Goal: Transaction & Acquisition: Purchase product/service

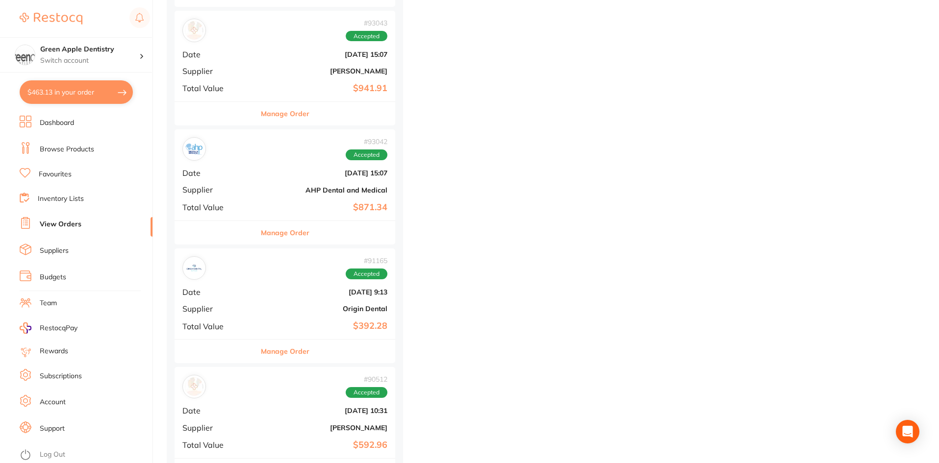
scroll to position [2256, 0]
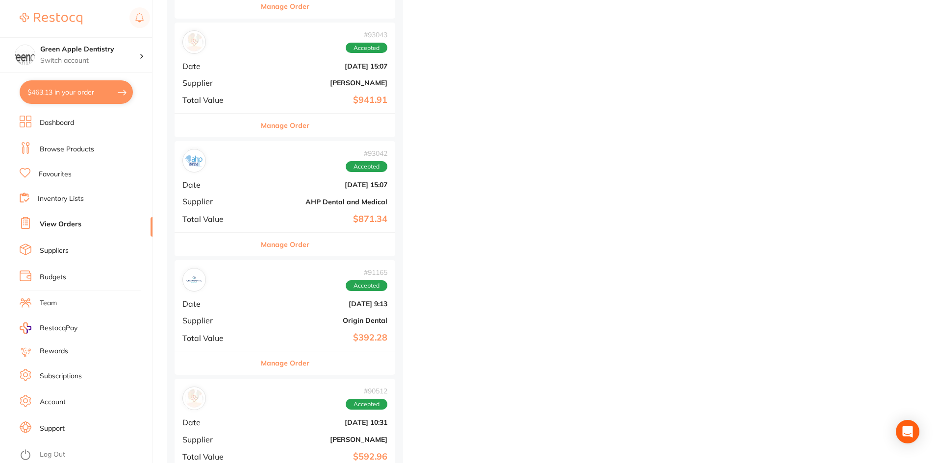
click at [338, 151] on div "# 93042 Accepted Date [DATE] 15:07 Supplier AHP Dental and Medical Total Value …" at bounding box center [285, 186] width 221 height 91
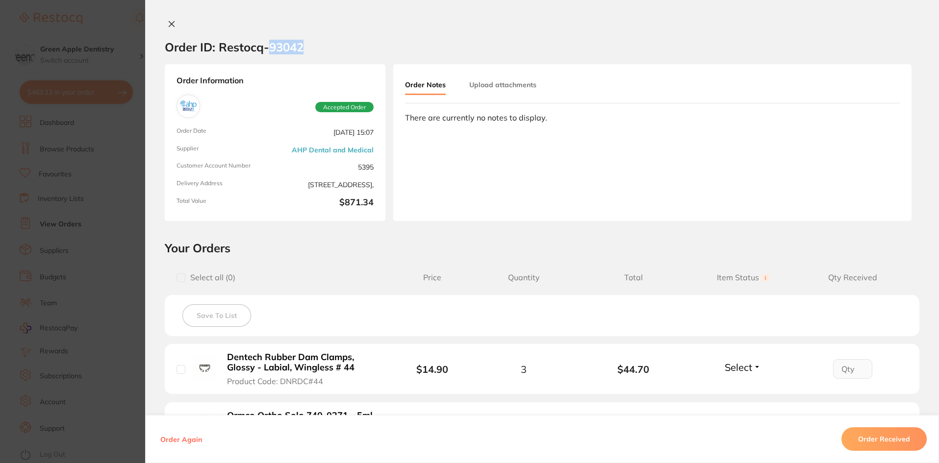
drag, startPoint x: 304, startPoint y: 52, endPoint x: 269, endPoint y: 48, distance: 35.6
click at [269, 48] on section "Order ID: Restocq- 93042" at bounding box center [542, 47] width 794 height 34
copy h2 "93042"
click at [125, 153] on section "Order ID: Restocq- 93042 Order Information Accepted Order Order Date [DATE] 15:…" at bounding box center [469, 231] width 939 height 463
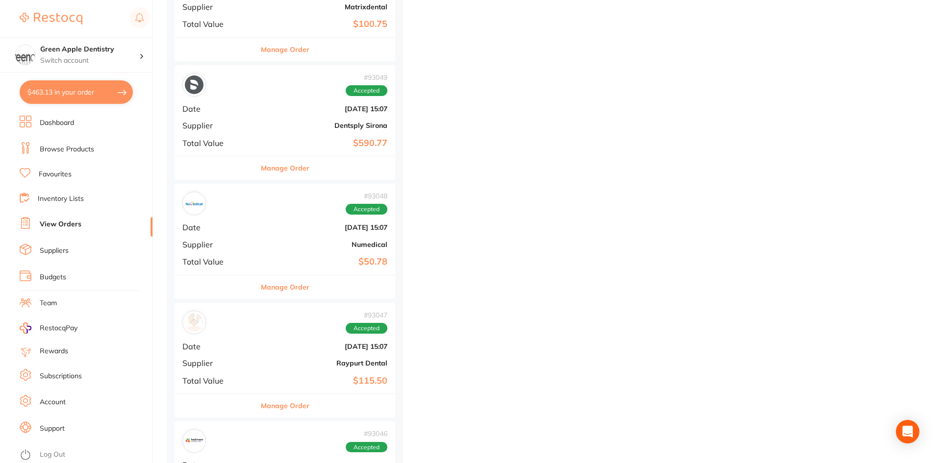
scroll to position [1520, 0]
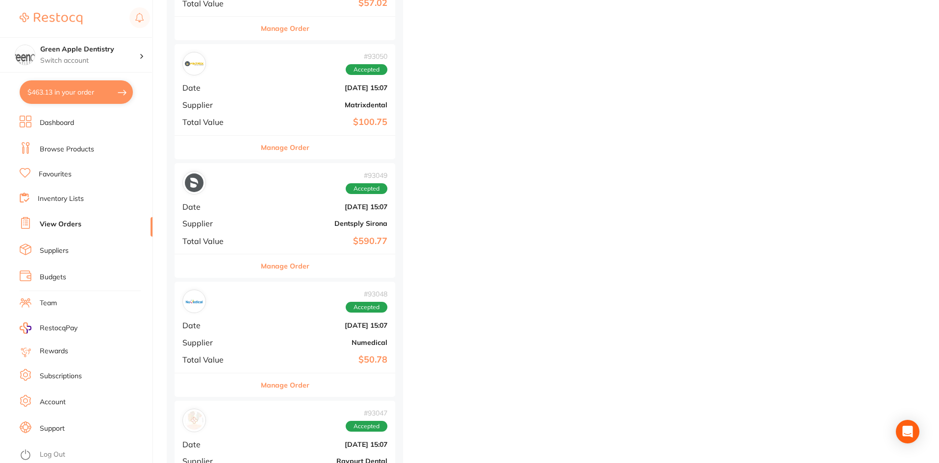
click at [291, 266] on div "Manage Order" at bounding box center [285, 266] width 221 height 24
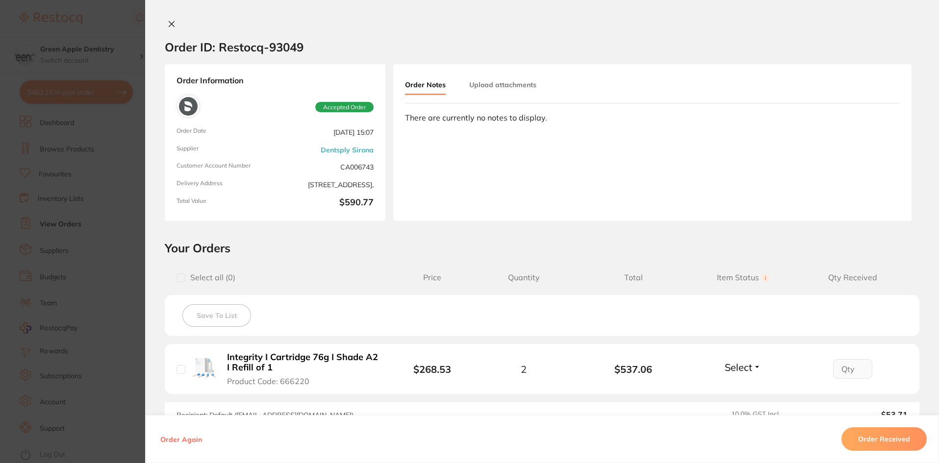
scroll to position [132, 0]
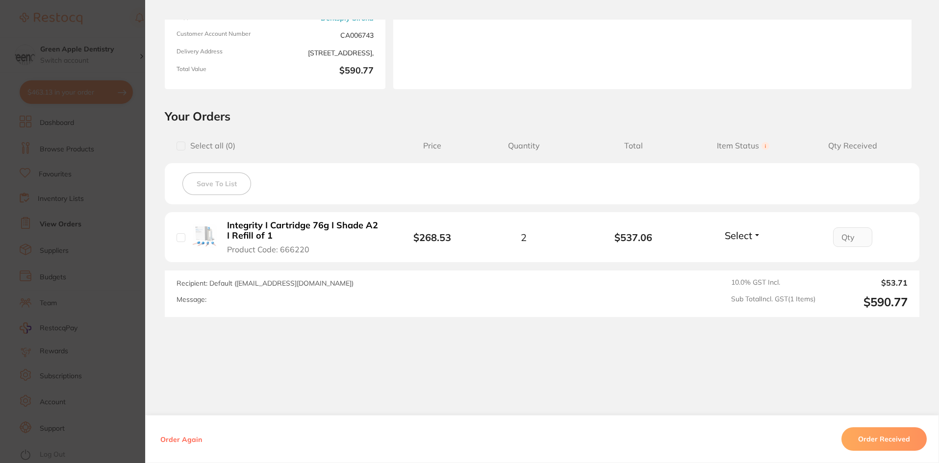
click at [136, 146] on section "Order ID: Restocq- 93049 Order Information Accepted Order Order Date [DATE] 15:…" at bounding box center [469, 231] width 939 height 463
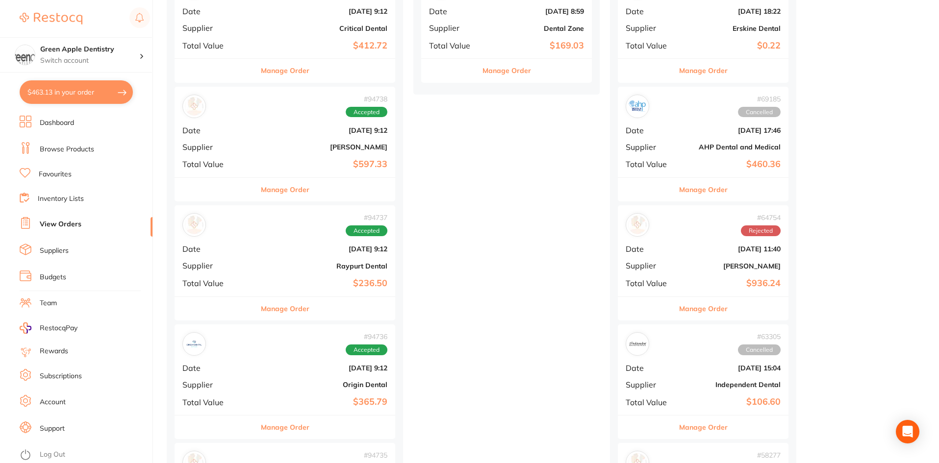
scroll to position [294, 0]
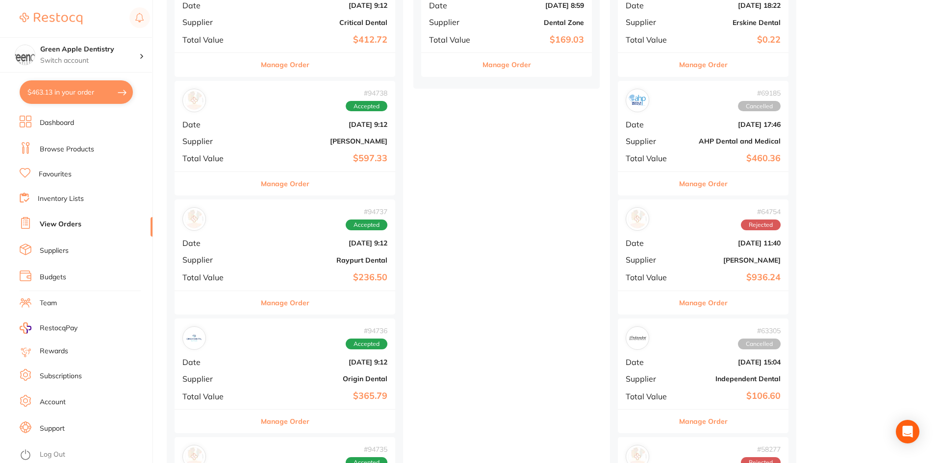
click at [261, 305] on button "Manage Order" at bounding box center [285, 303] width 49 height 24
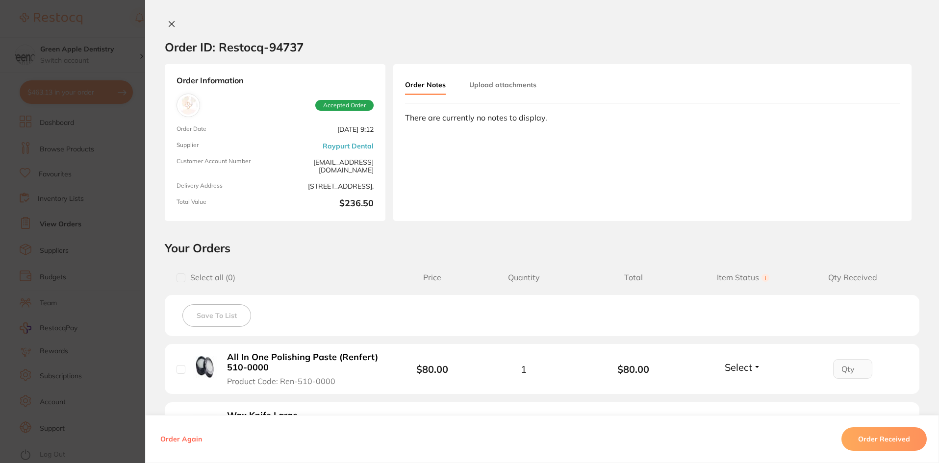
click at [126, 177] on section "Order ID: Restocq- 94737 Order Information Accepted Order Order Date [DATE] 9:1…" at bounding box center [469, 231] width 939 height 463
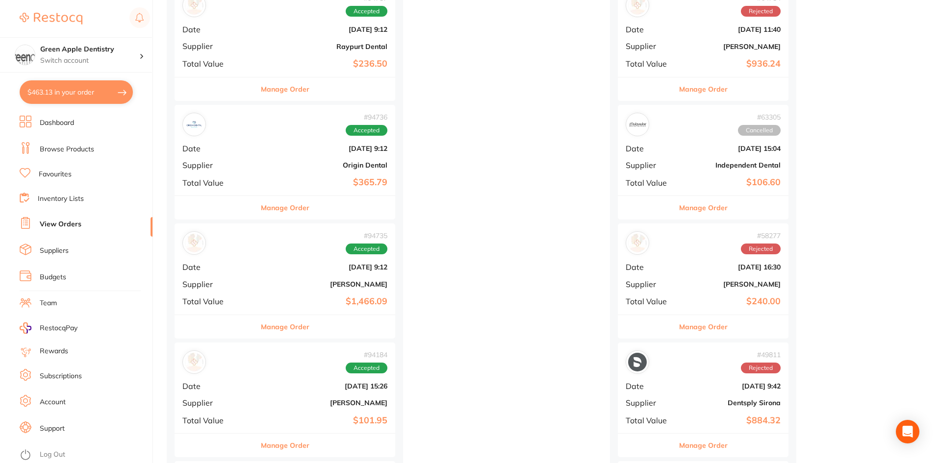
scroll to position [490, 0]
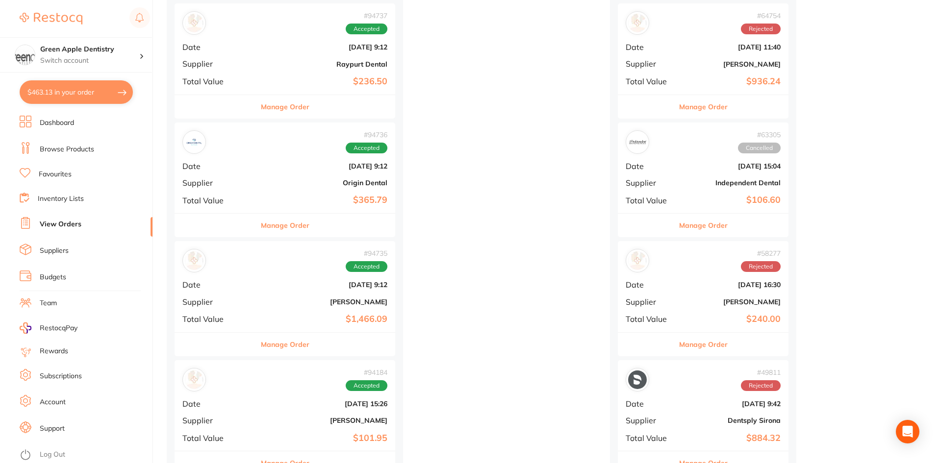
click at [281, 102] on button "Manage Order" at bounding box center [285, 107] width 49 height 24
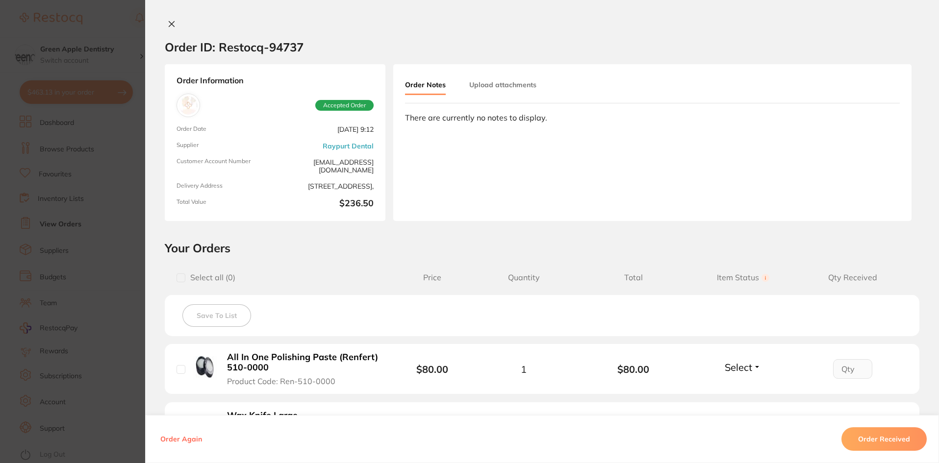
click at [165, 26] on button at bounding box center [172, 25] width 14 height 10
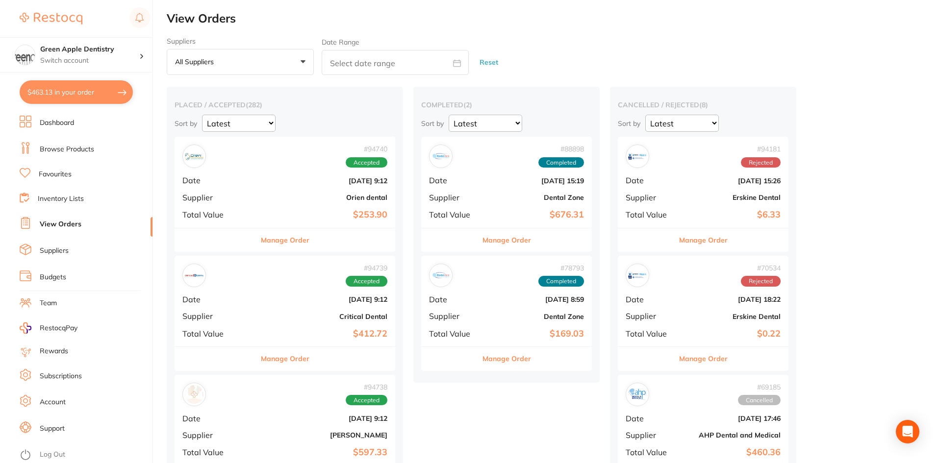
click at [72, 152] on link "Browse Products" at bounding box center [67, 150] width 54 height 10
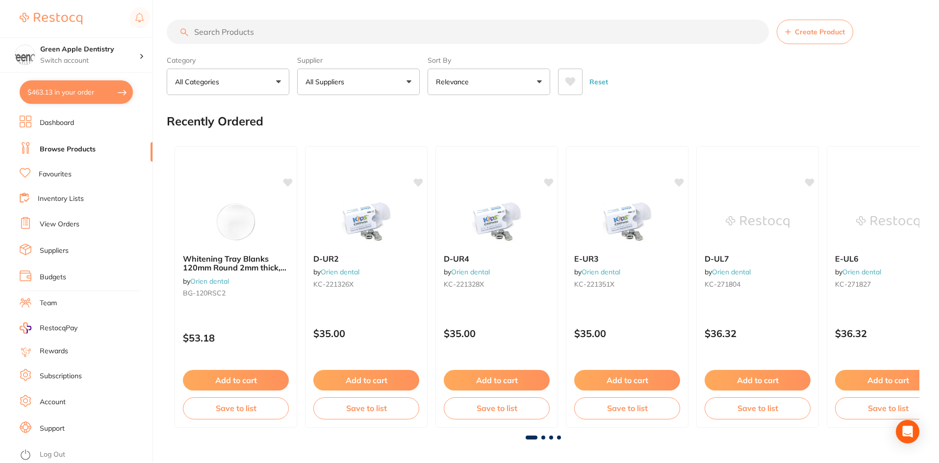
click at [281, 42] on input "search" at bounding box center [468, 32] width 602 height 25
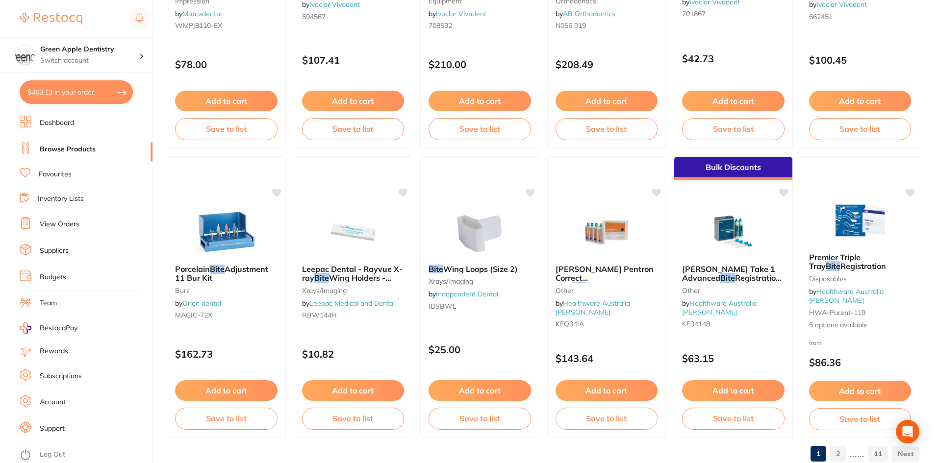
scroll to position [2326, 0]
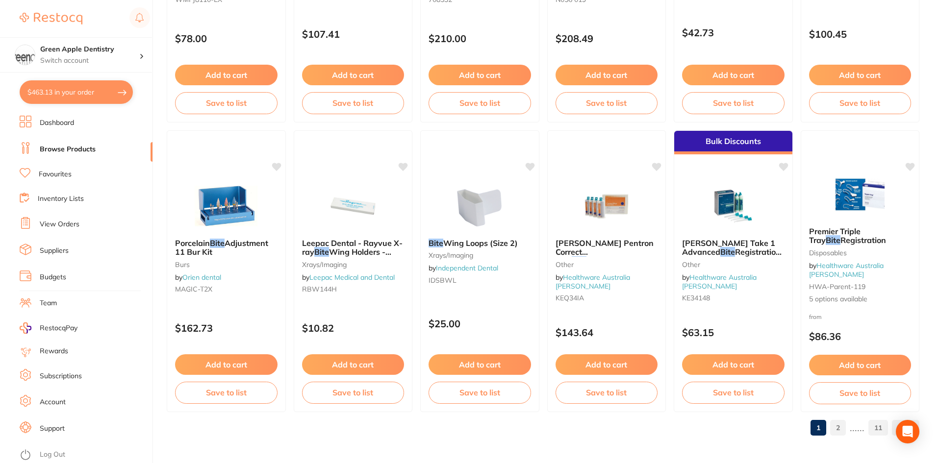
type input "bite guard"
click at [56, 197] on link "Inventory Lists" at bounding box center [61, 199] width 46 height 10
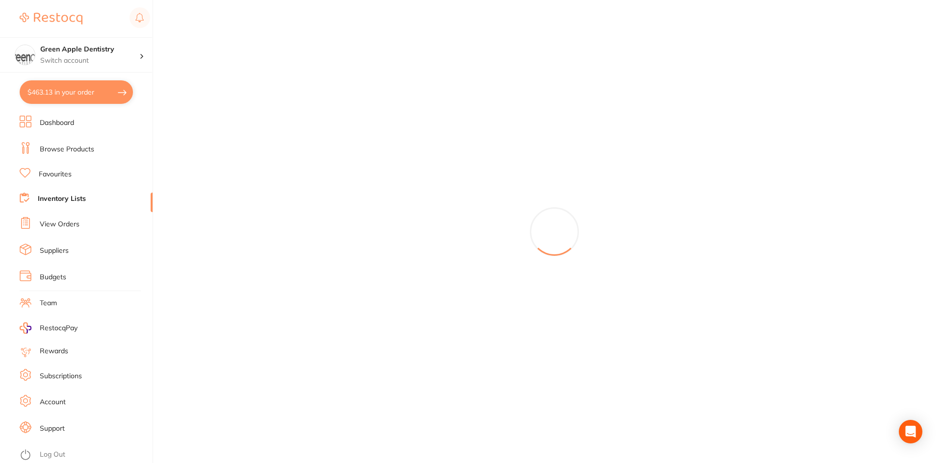
click at [57, 118] on li "Dashboard" at bounding box center [86, 123] width 133 height 15
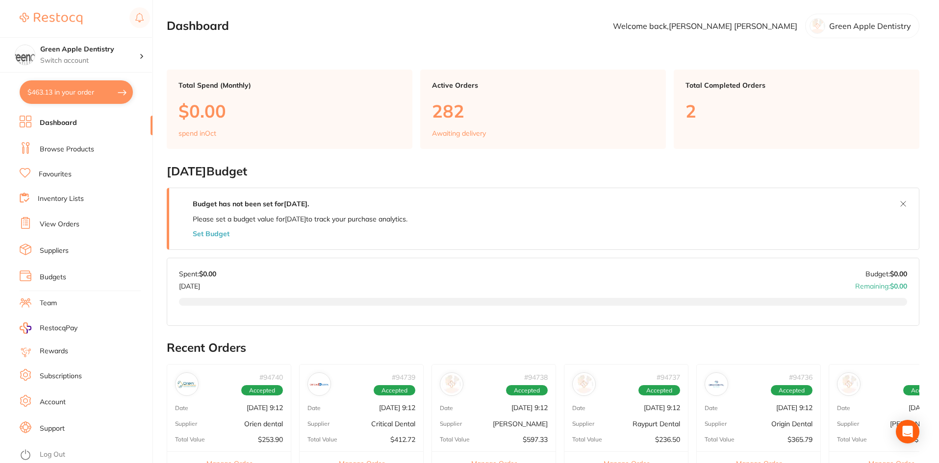
click at [72, 148] on link "Browse Products" at bounding box center [67, 150] width 54 height 10
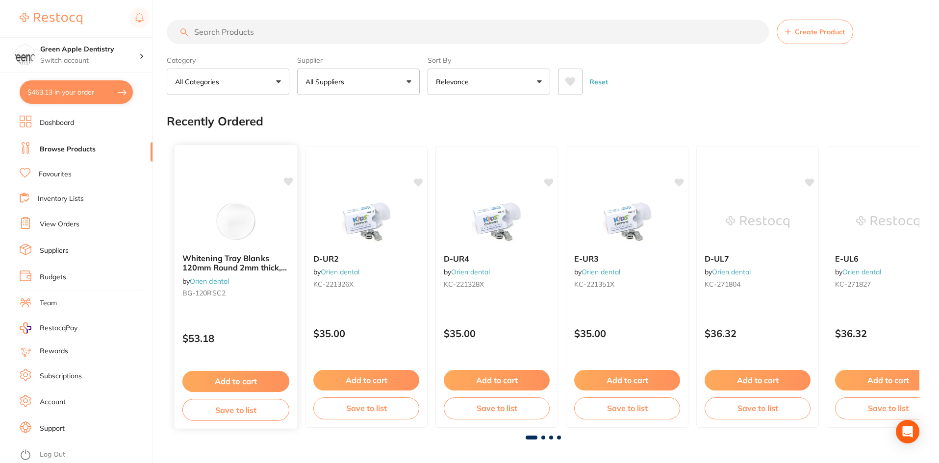
click at [232, 227] on img at bounding box center [236, 222] width 64 height 50
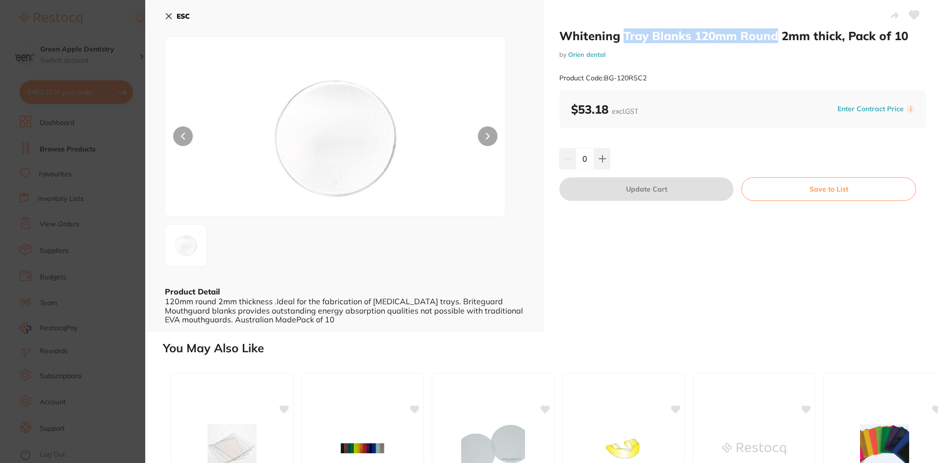
drag, startPoint x: 623, startPoint y: 36, endPoint x: 774, endPoint y: 36, distance: 151.0
click at [774, 36] on h2 "Whitening Tray Blanks 120mm Round 2mm thick, Pack of 10" at bounding box center [742, 35] width 367 height 15
copy h2 "Tray Blanks 120mm Round"
click at [172, 11] on button "ESC" at bounding box center [177, 16] width 25 height 17
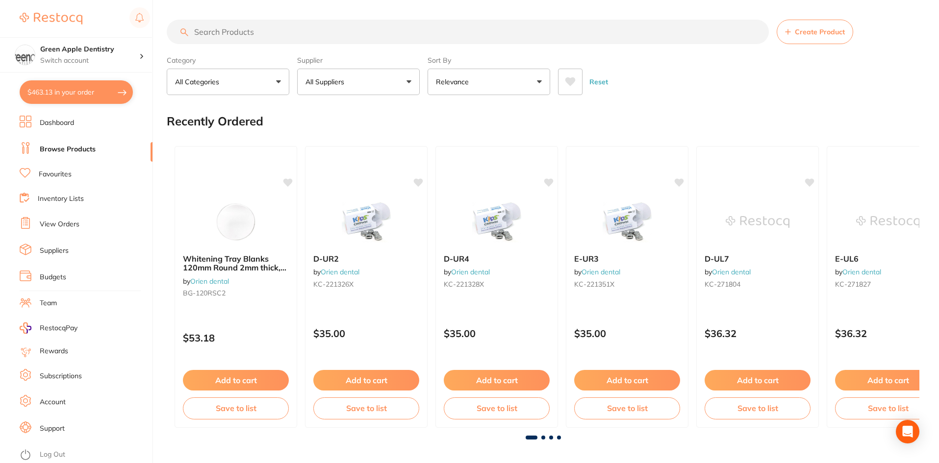
click at [281, 32] on input "search" at bounding box center [468, 32] width 602 height 25
paste input "Tray Blanks 120mm Round"
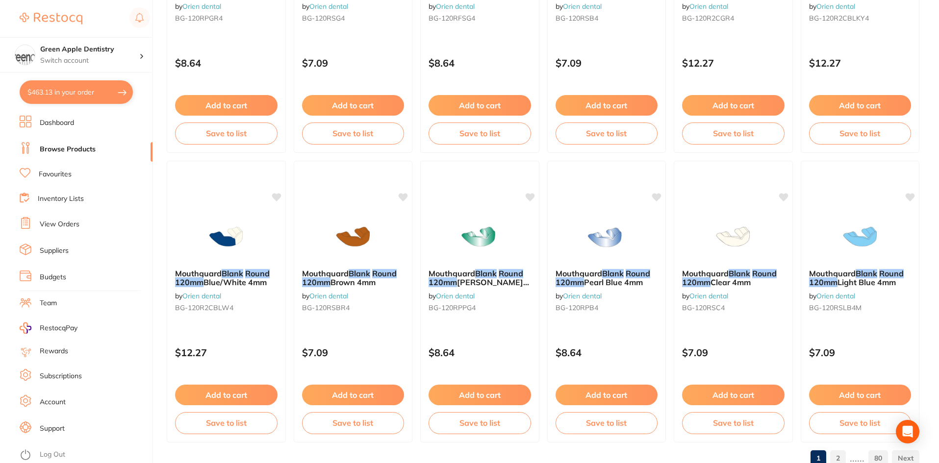
scroll to position [2326, 0]
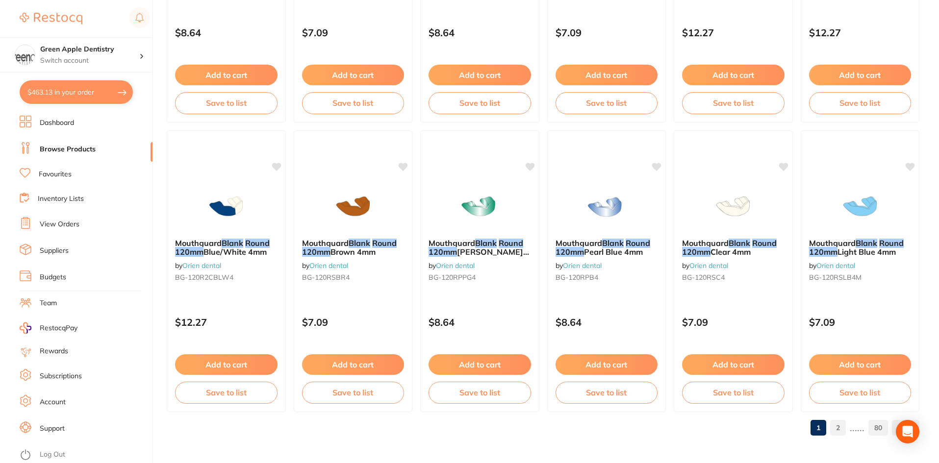
type input "Tray Blanks 120mm Round"
click at [834, 424] on link "2" at bounding box center [838, 428] width 16 height 20
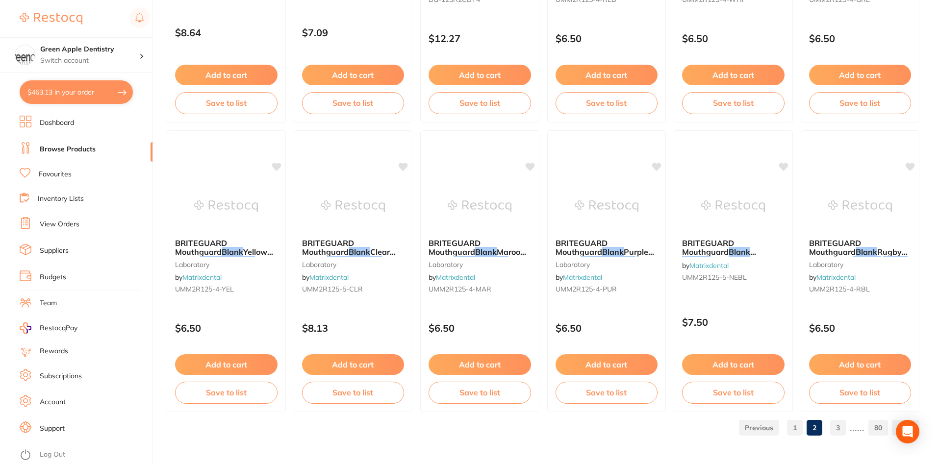
click at [792, 428] on link "1" at bounding box center [795, 428] width 16 height 20
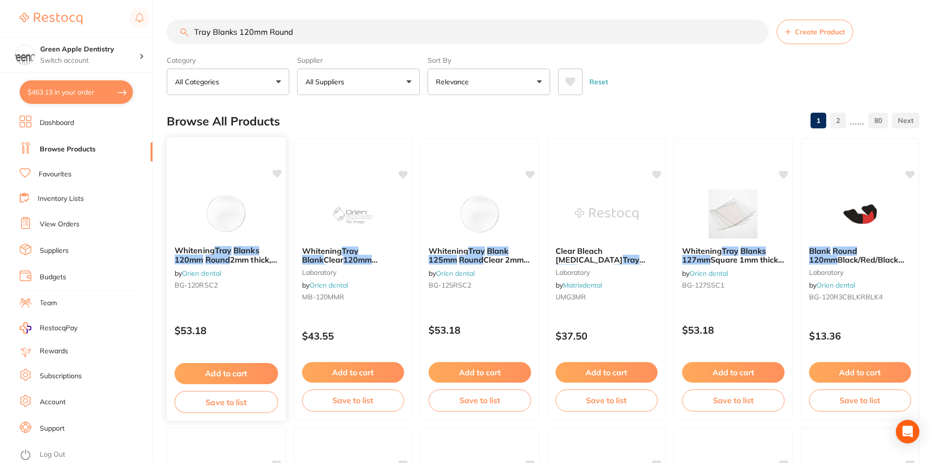
click at [272, 220] on div at bounding box center [226, 214] width 119 height 50
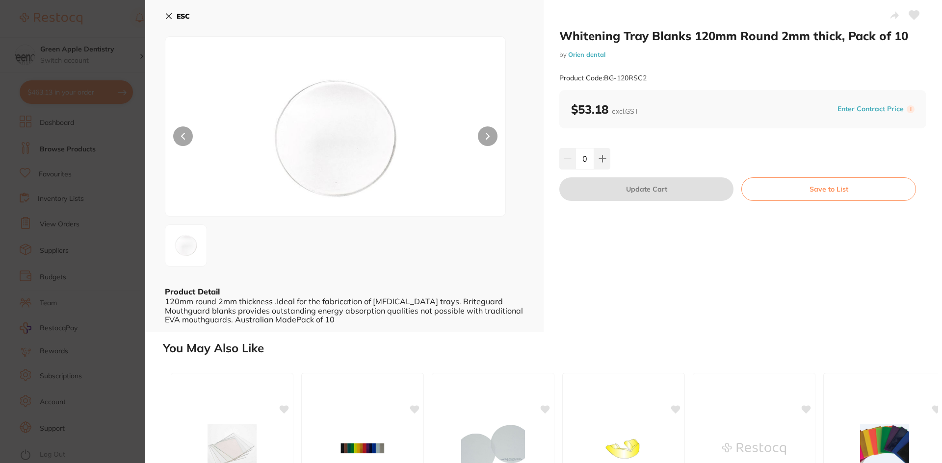
click at [170, 19] on icon at bounding box center [169, 16] width 8 height 8
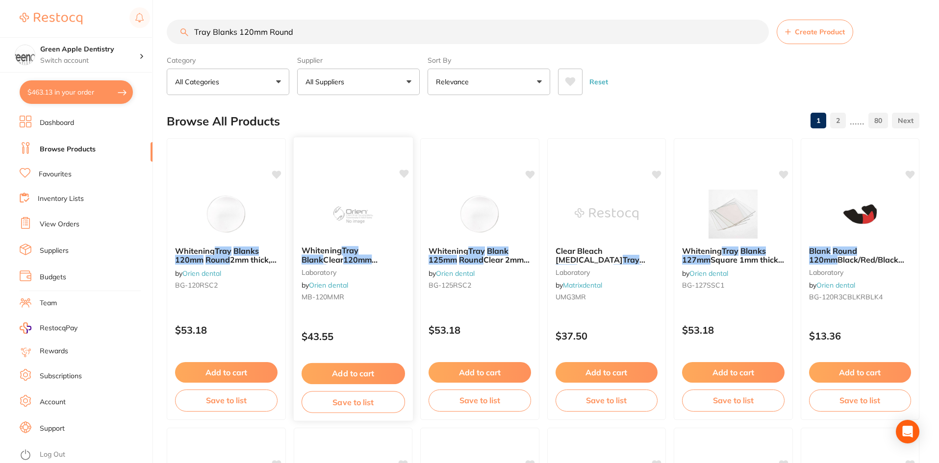
click at [362, 197] on img at bounding box center [353, 214] width 64 height 50
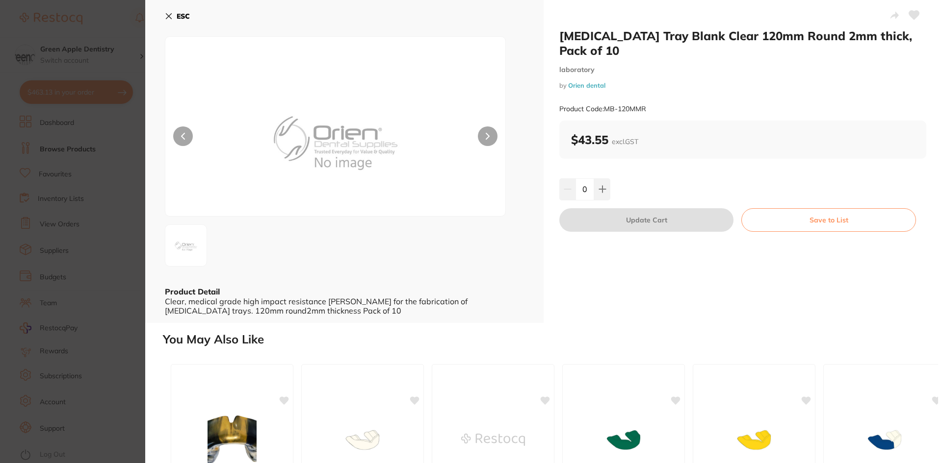
click at [177, 11] on button "ESC" at bounding box center [177, 16] width 25 height 17
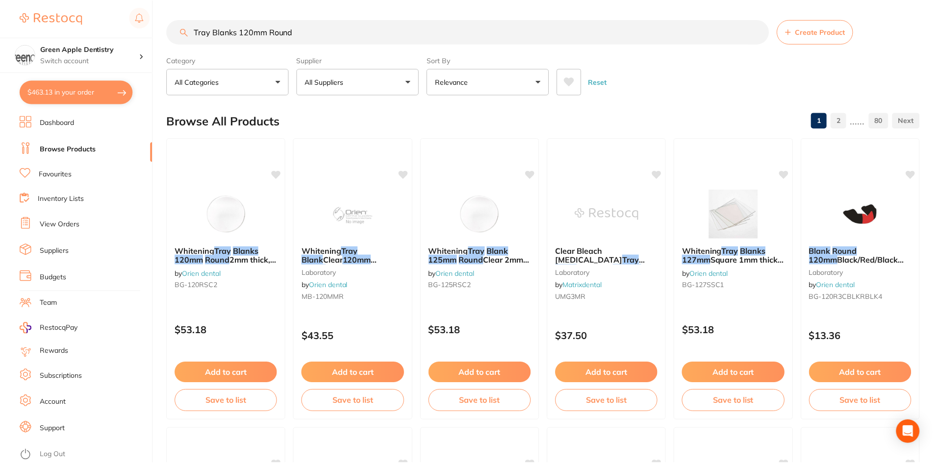
scroll to position [1, 0]
click at [494, 210] on img at bounding box center [480, 213] width 64 height 50
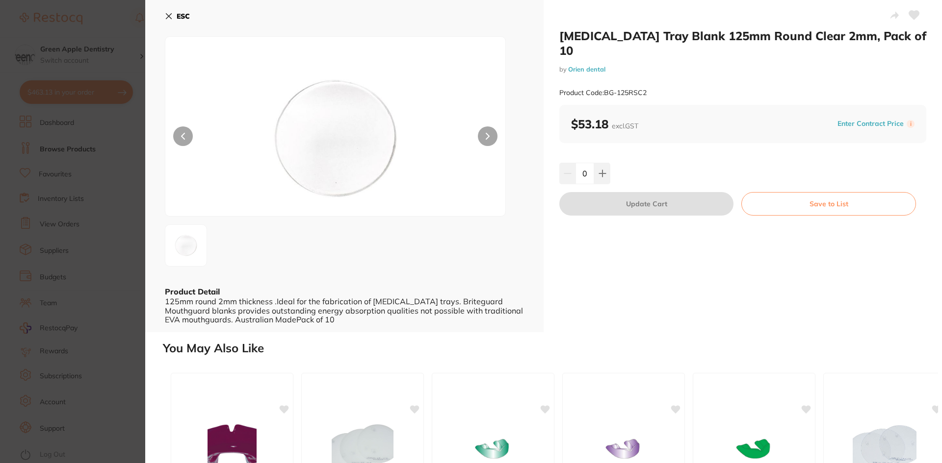
click at [169, 16] on icon at bounding box center [168, 16] width 5 height 5
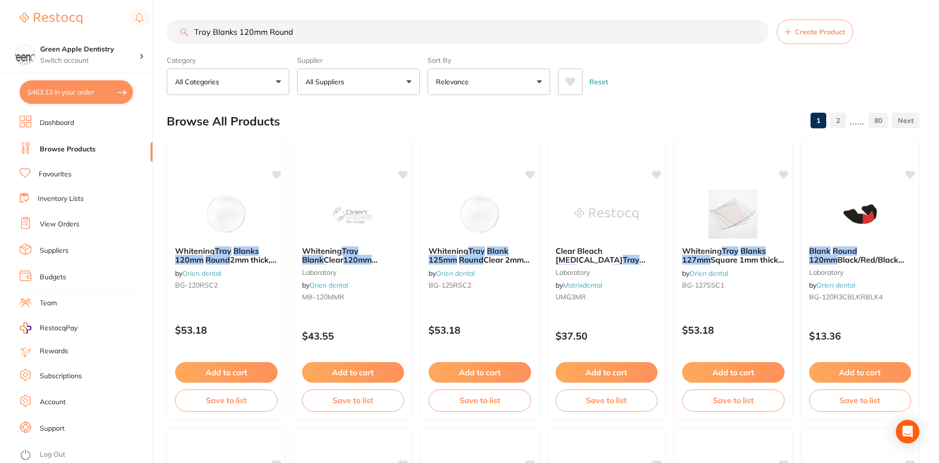
click at [67, 91] on button "$463.13 in your order" at bounding box center [76, 92] width 113 height 24
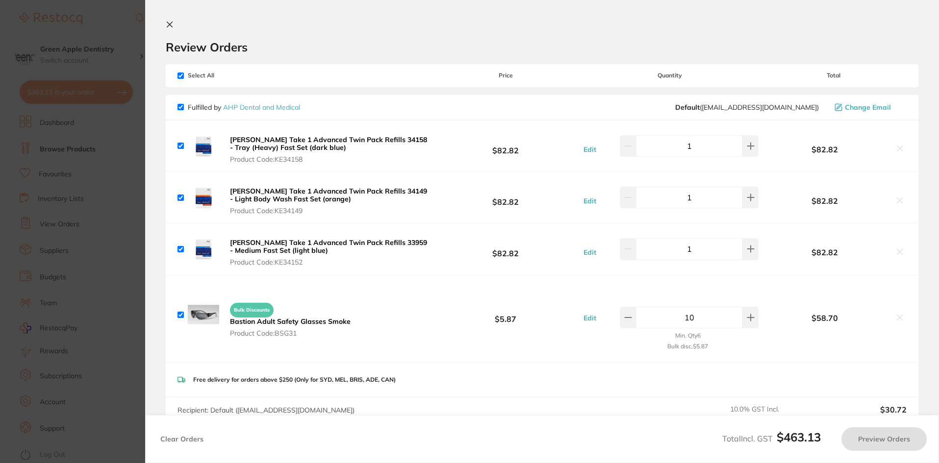
checkbox input "true"
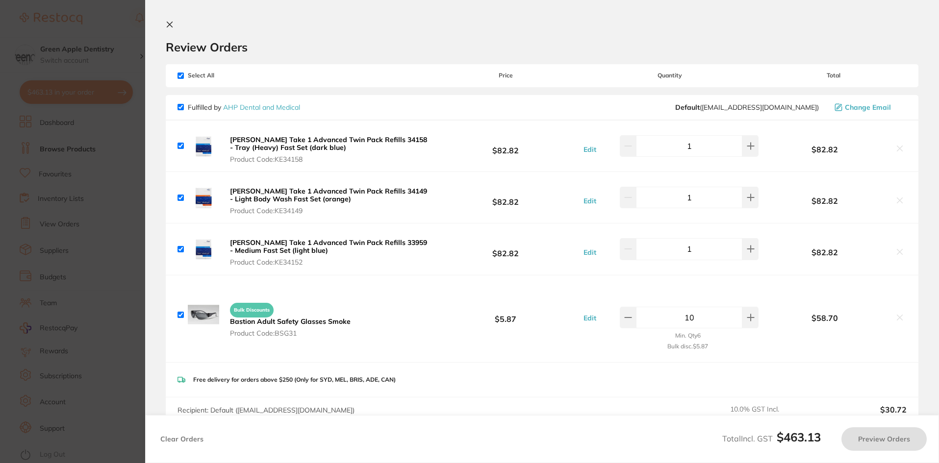
checkbox input "true"
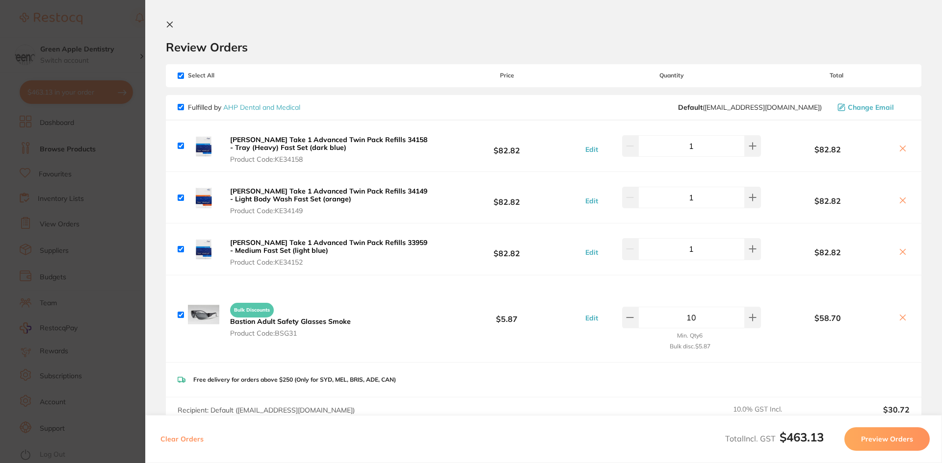
click at [168, 27] on icon at bounding box center [170, 25] width 8 height 8
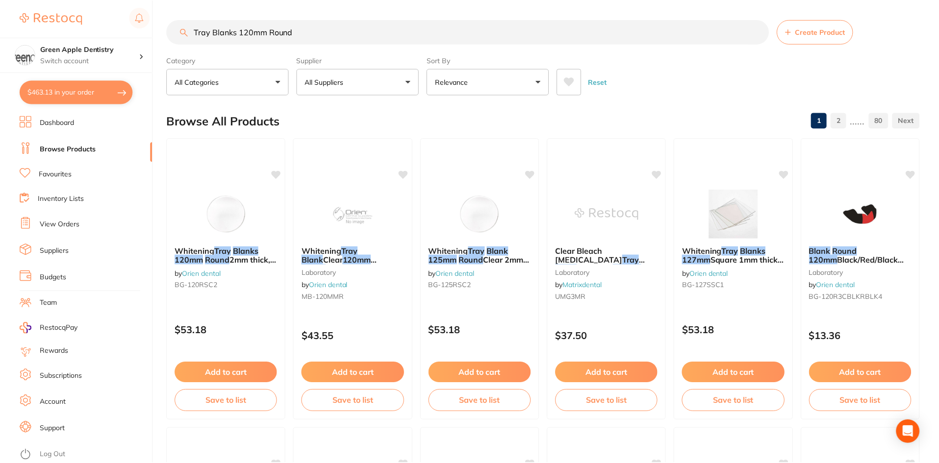
scroll to position [0, 0]
